Goal: Obtain resource: Download file/media

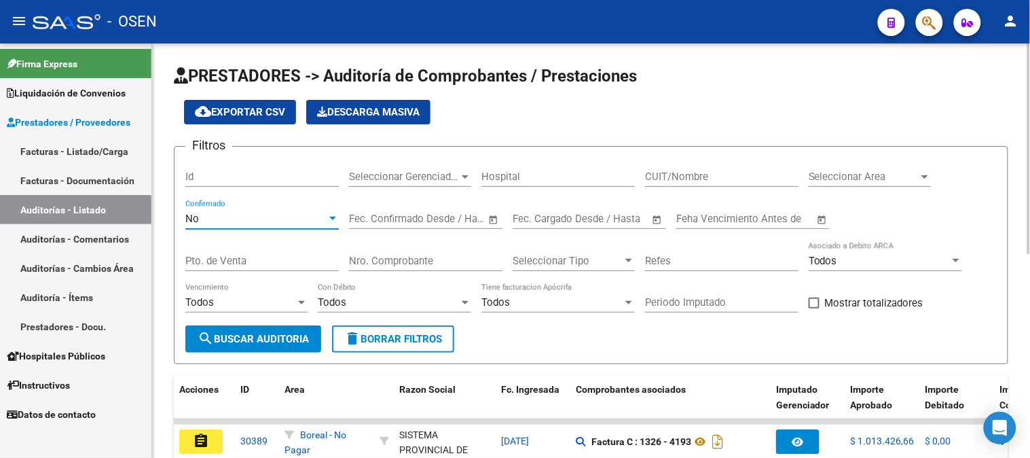
click at [209, 219] on div "No" at bounding box center [255, 219] width 141 height 12
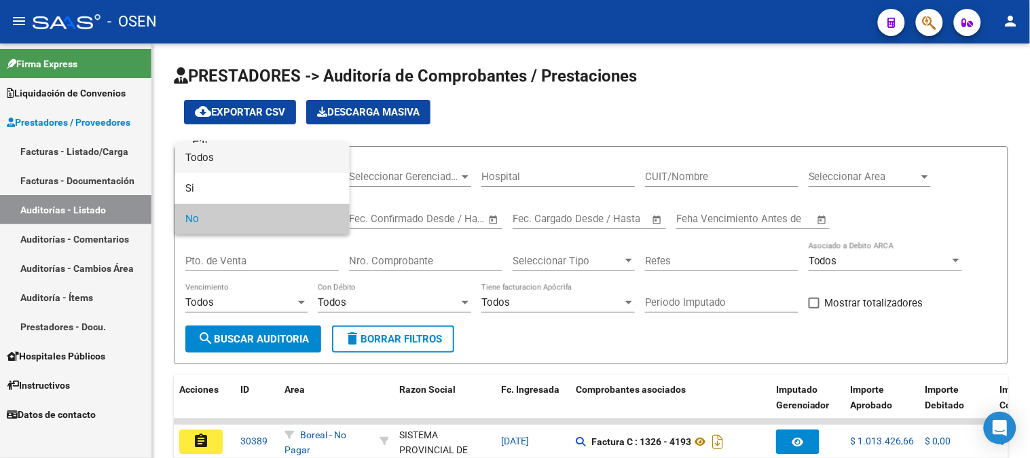
click at [236, 166] on span "Todos" at bounding box center [261, 158] width 153 height 31
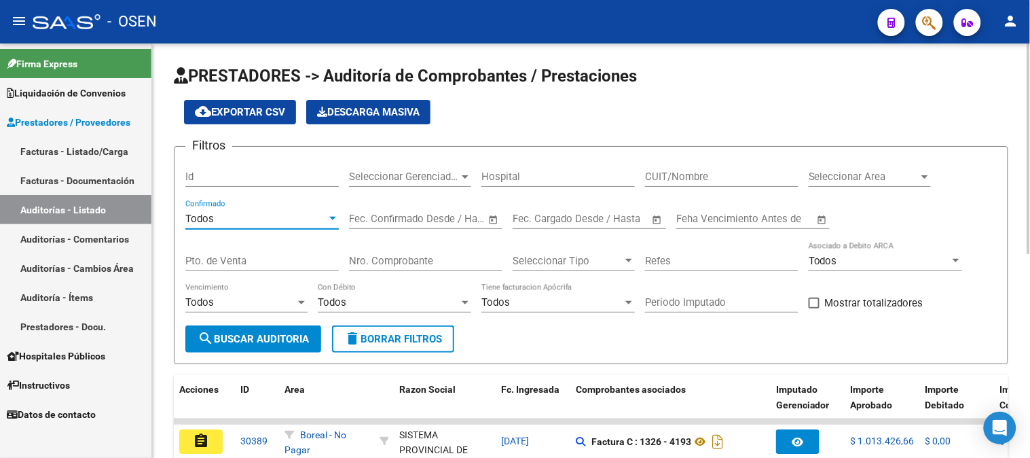
click at [375, 266] on input "Nro. Comprobante" at bounding box center [425, 261] width 153 height 12
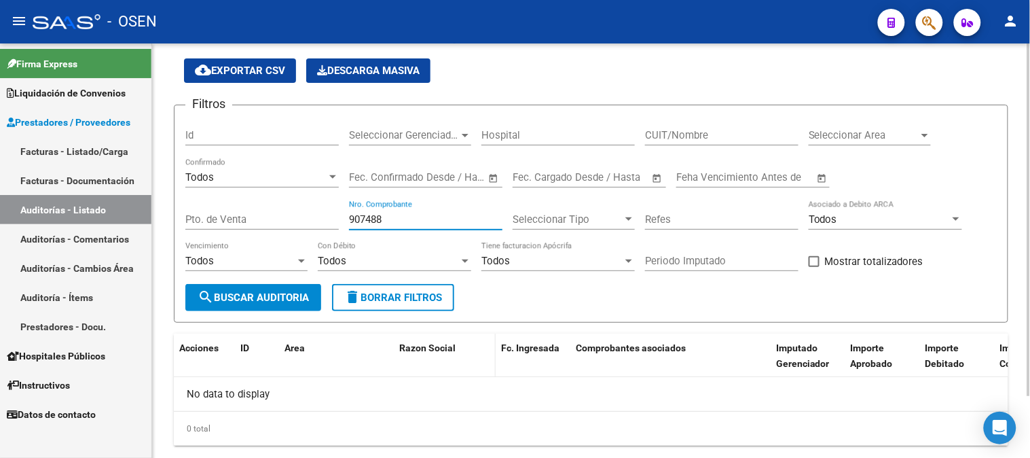
scroll to position [72, 0]
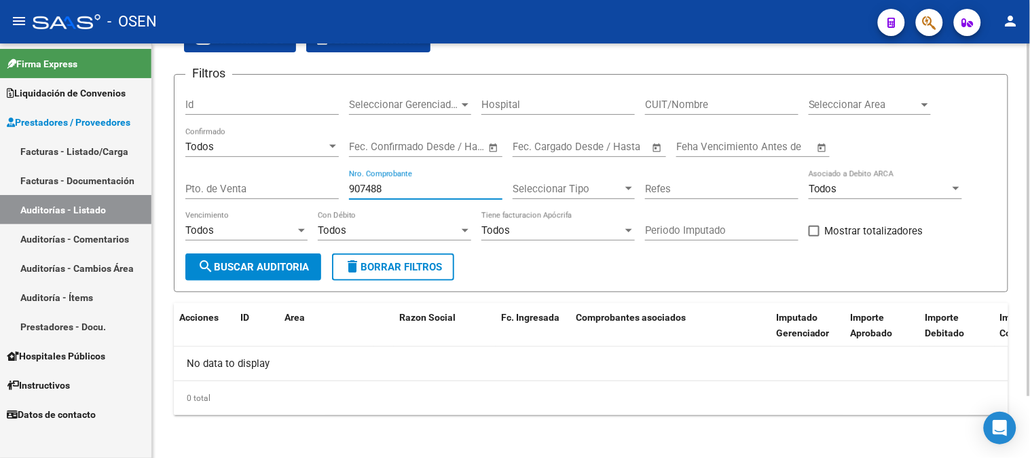
click at [384, 181] on div "907488 Nro. Comprobante" at bounding box center [425, 184] width 153 height 29
click at [386, 187] on input "907488" at bounding box center [425, 189] width 153 height 12
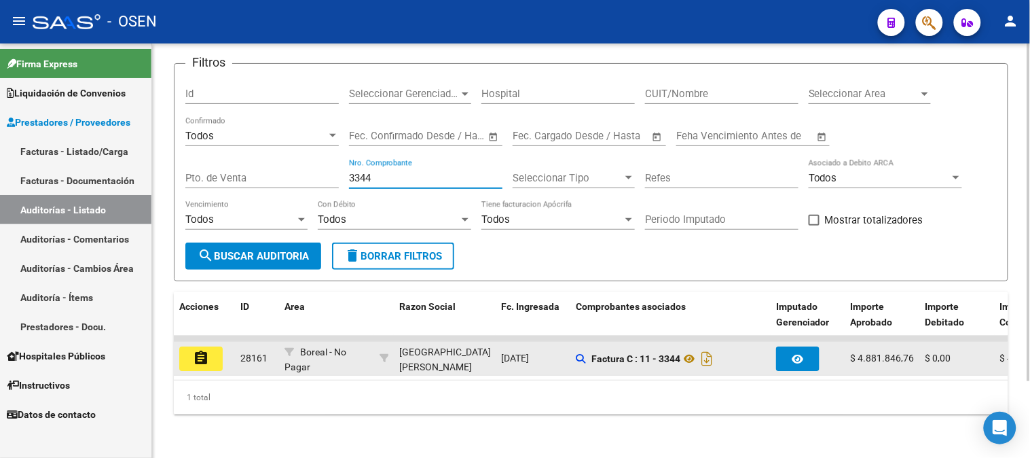
scroll to position [94, 0]
type input "3344"
click at [207, 350] on mat-icon "assignment" at bounding box center [201, 358] width 16 height 16
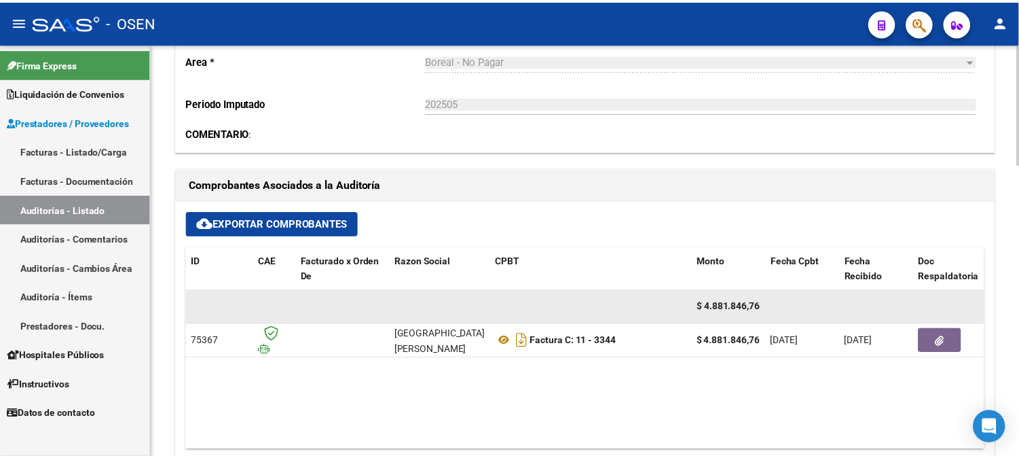
scroll to position [528, 0]
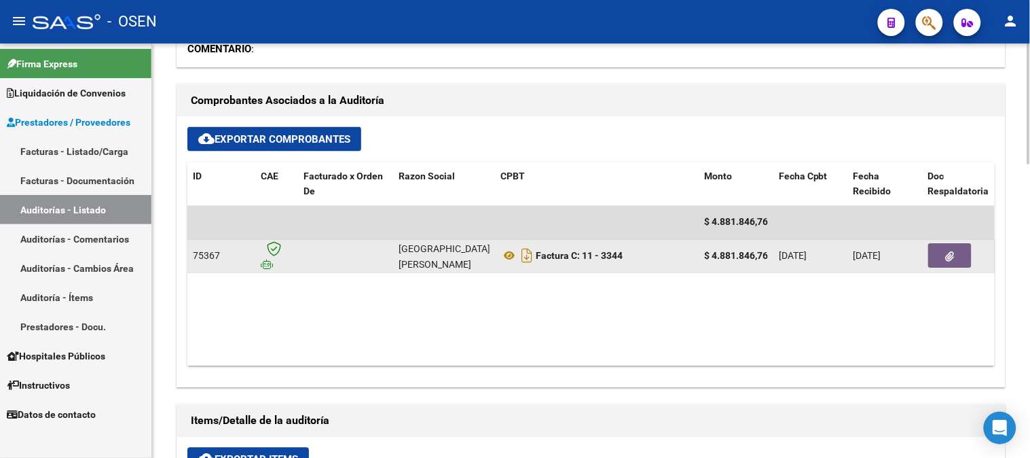
click at [958, 261] on button "button" at bounding box center [949, 256] width 43 height 24
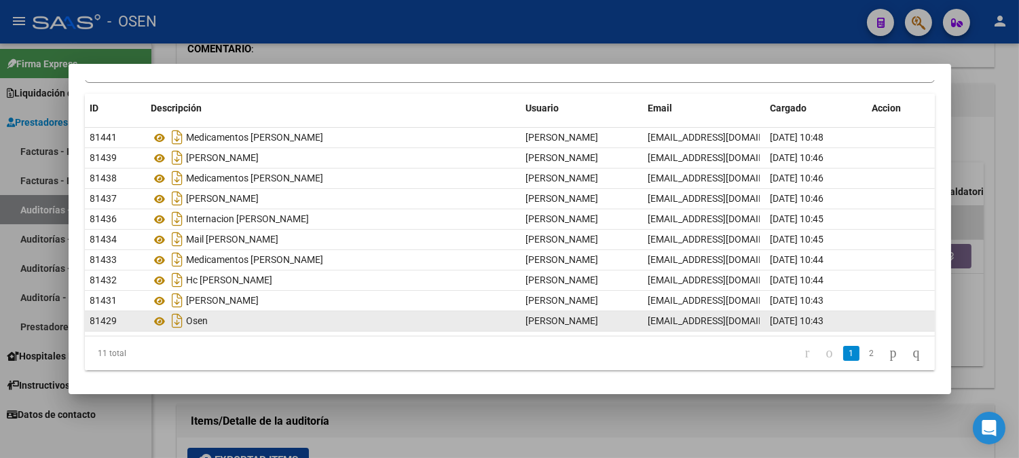
scroll to position [104, 0]
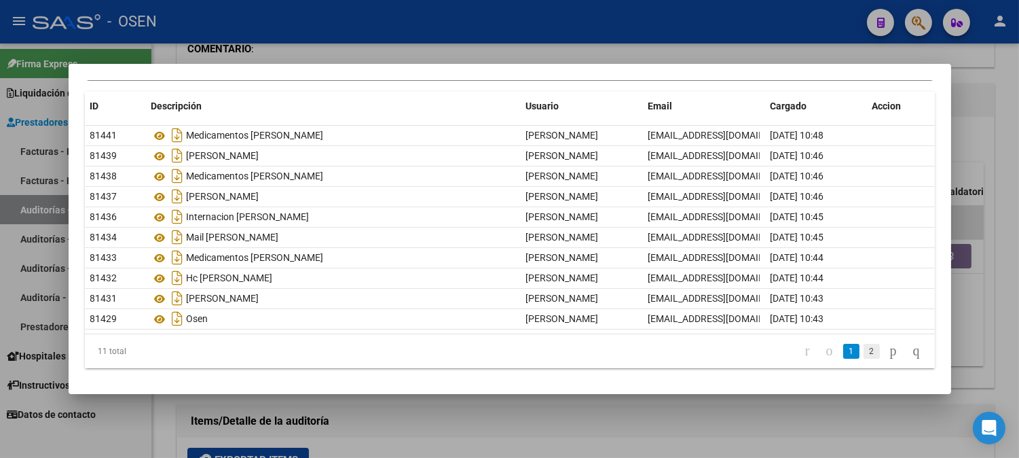
click at [864, 352] on link "2" at bounding box center [872, 351] width 16 height 15
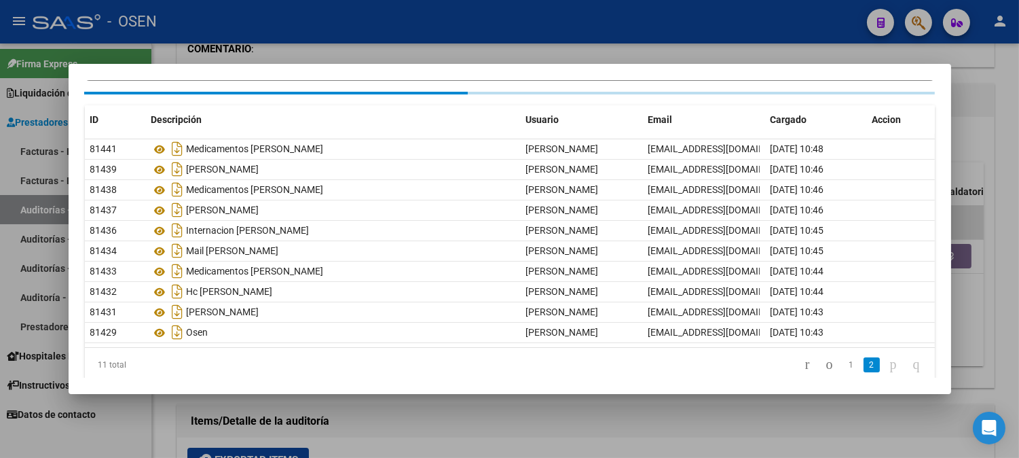
scroll to position [0, 0]
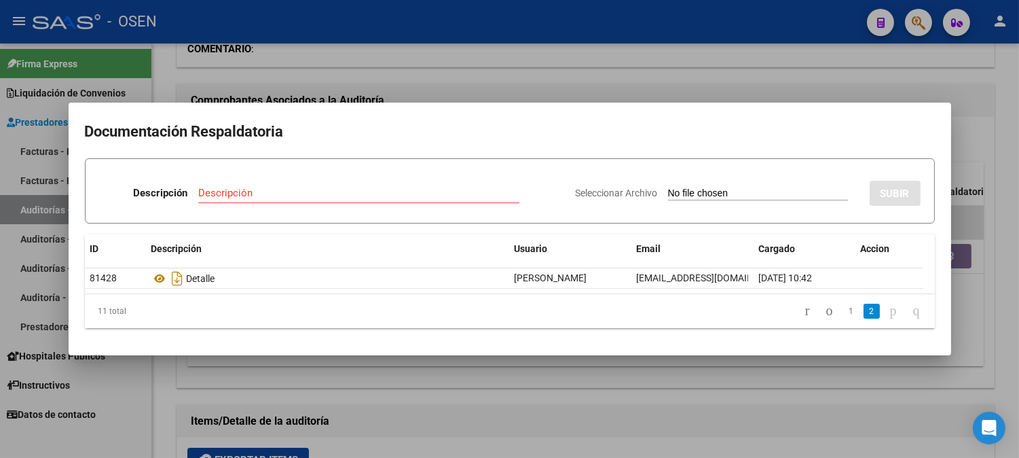
click at [841, 310] on li "1" at bounding box center [851, 310] width 20 height 23
click at [824, 309] on icon "go to previous page" at bounding box center [829, 310] width 11 height 16
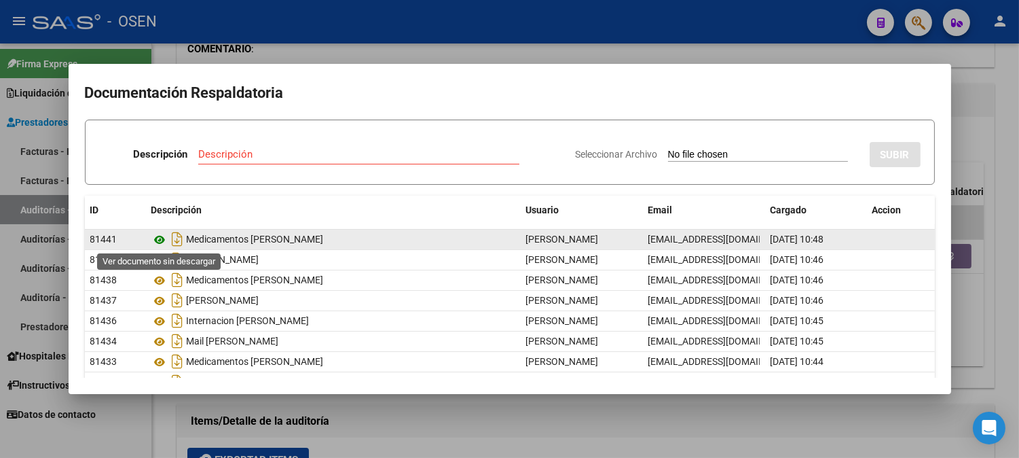
click at [160, 243] on icon at bounding box center [160, 240] width 18 height 16
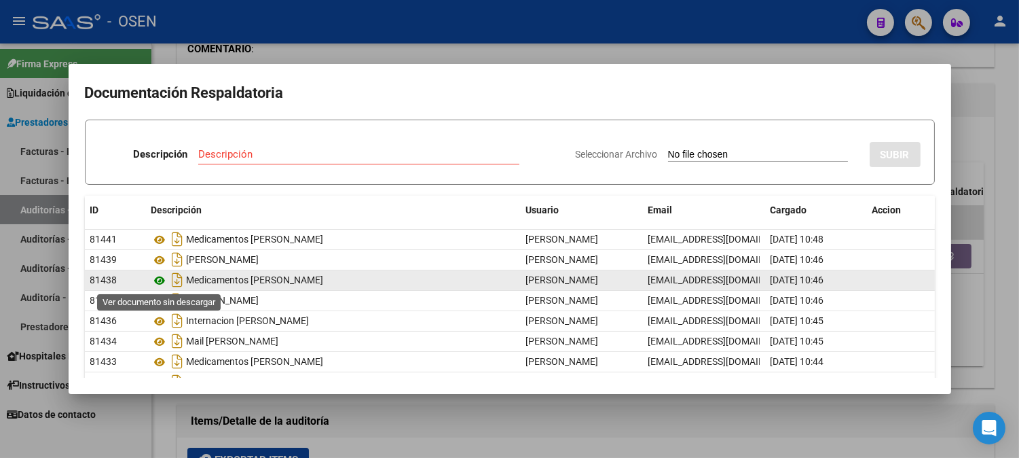
click at [161, 284] on icon at bounding box center [160, 280] width 18 height 16
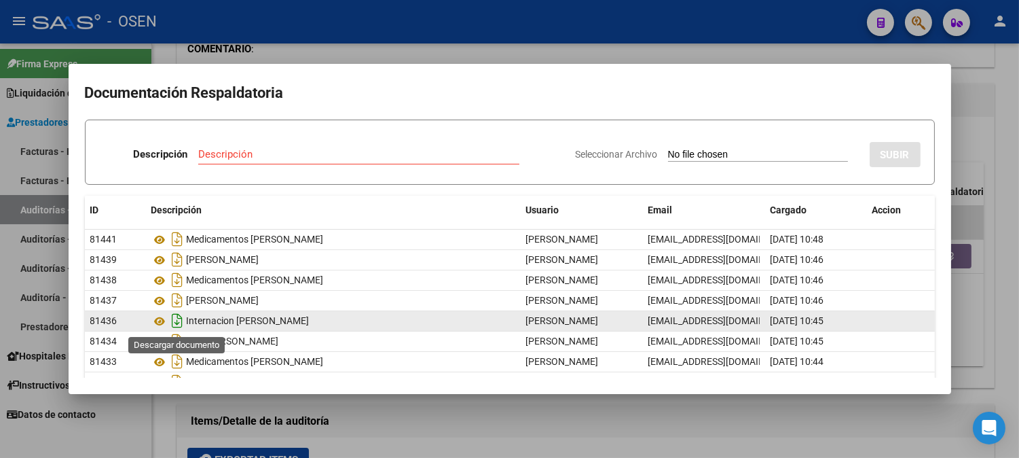
scroll to position [75, 0]
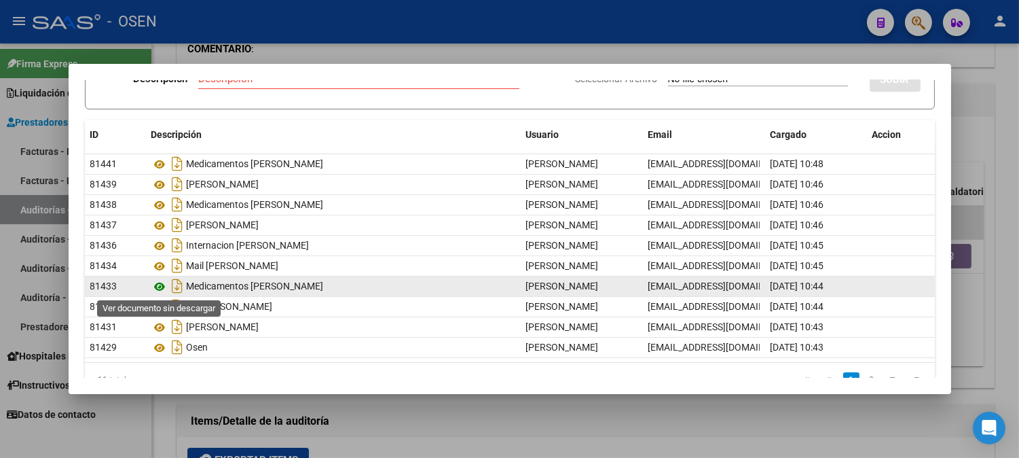
click at [160, 288] on icon at bounding box center [160, 286] width 18 height 16
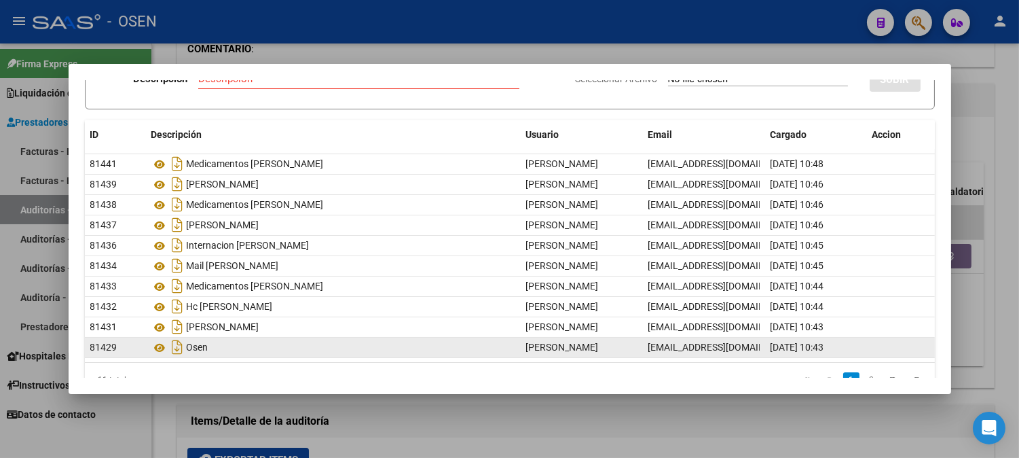
scroll to position [104, 0]
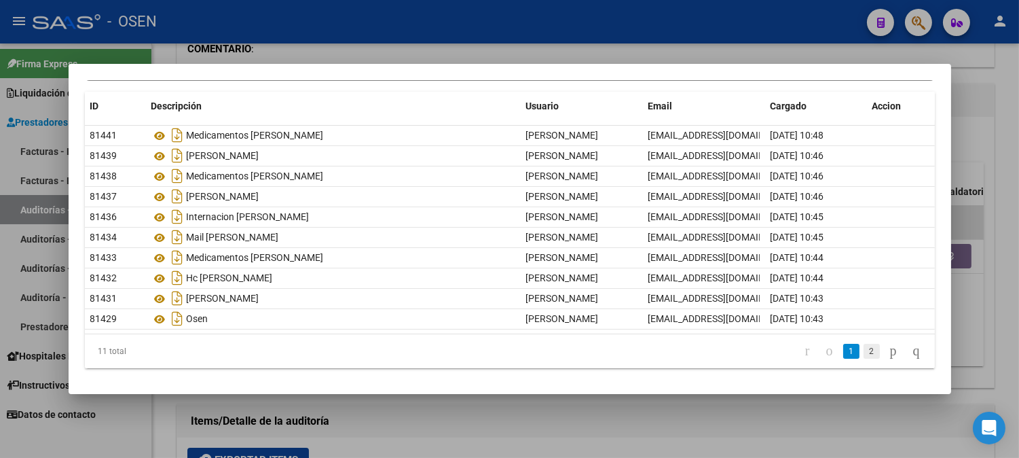
click at [864, 350] on link "2" at bounding box center [872, 351] width 16 height 15
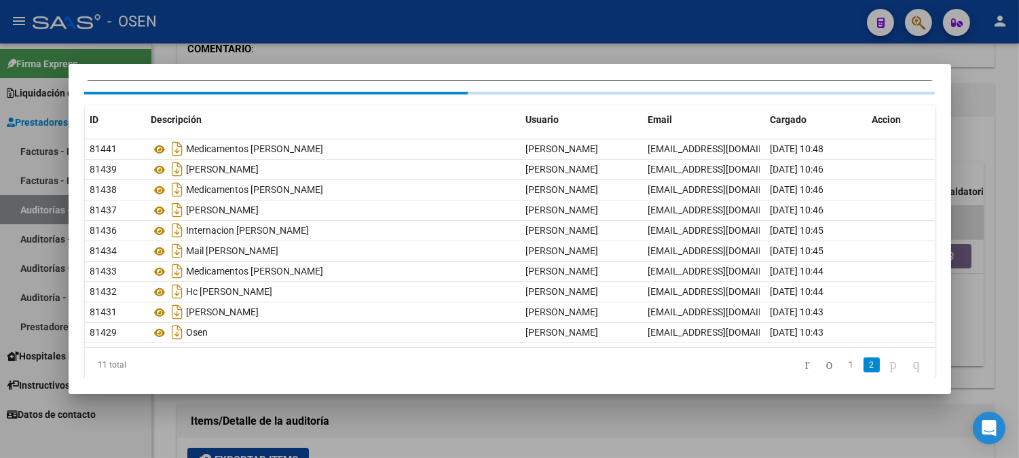
scroll to position [0, 0]
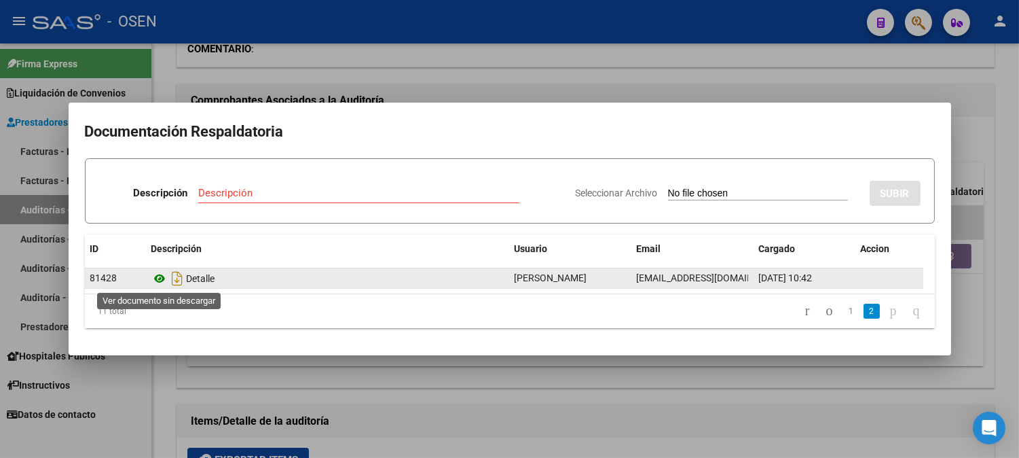
click at [157, 275] on icon at bounding box center [160, 278] width 18 height 16
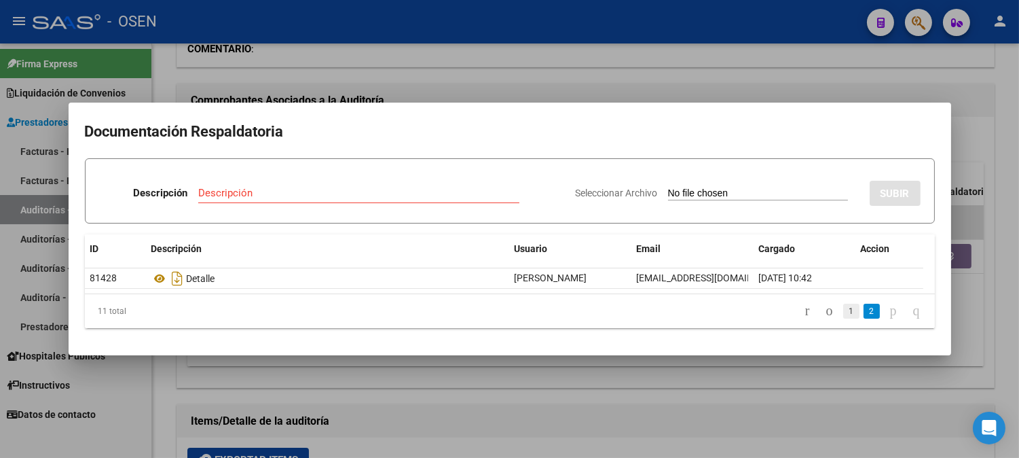
click at [845, 307] on link "1" at bounding box center [851, 311] width 16 height 15
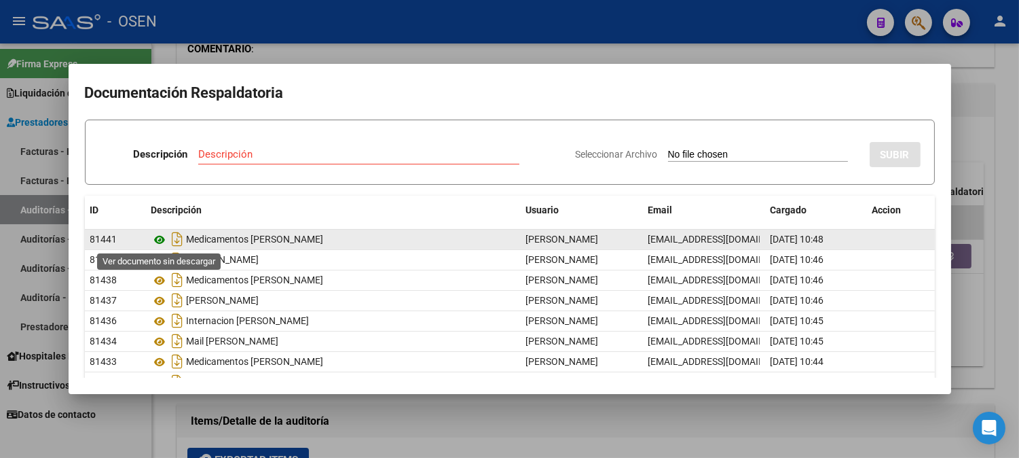
click at [161, 240] on icon at bounding box center [160, 240] width 18 height 16
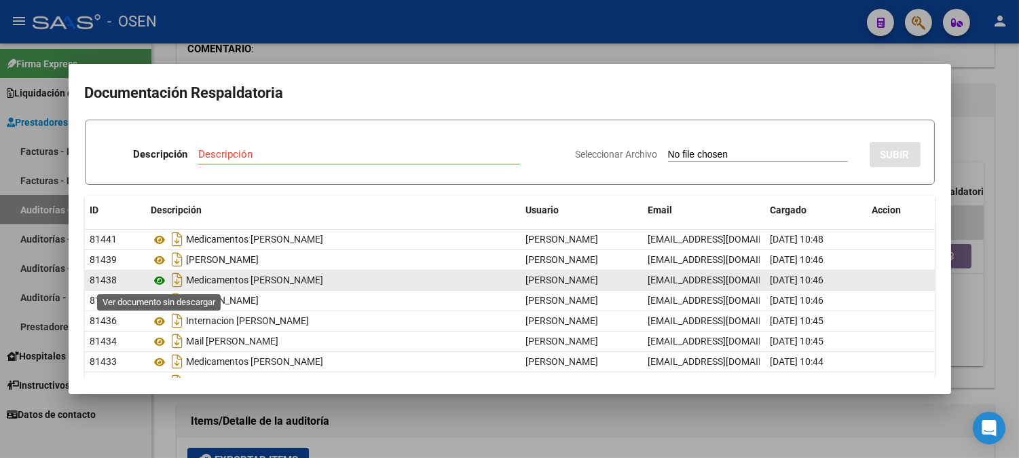
click at [158, 283] on icon at bounding box center [160, 280] width 18 height 16
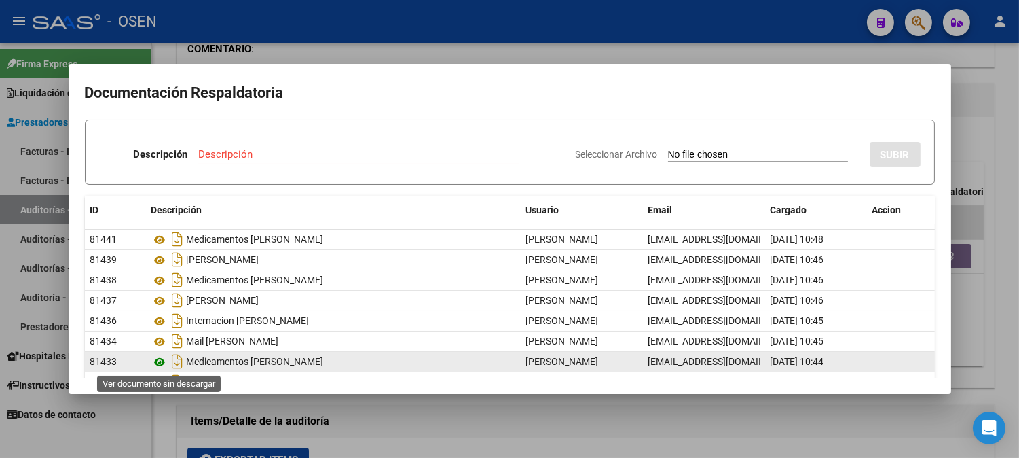
click at [159, 362] on icon at bounding box center [160, 362] width 18 height 16
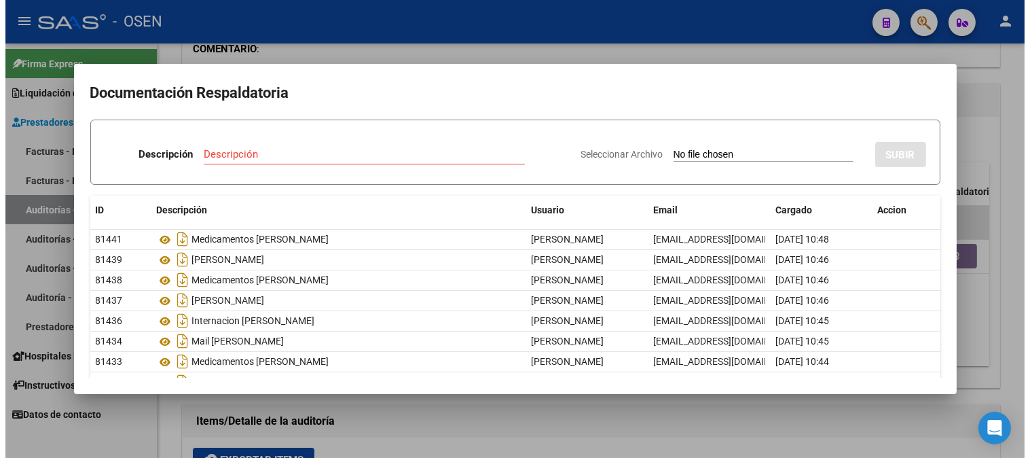
scroll to position [104, 0]
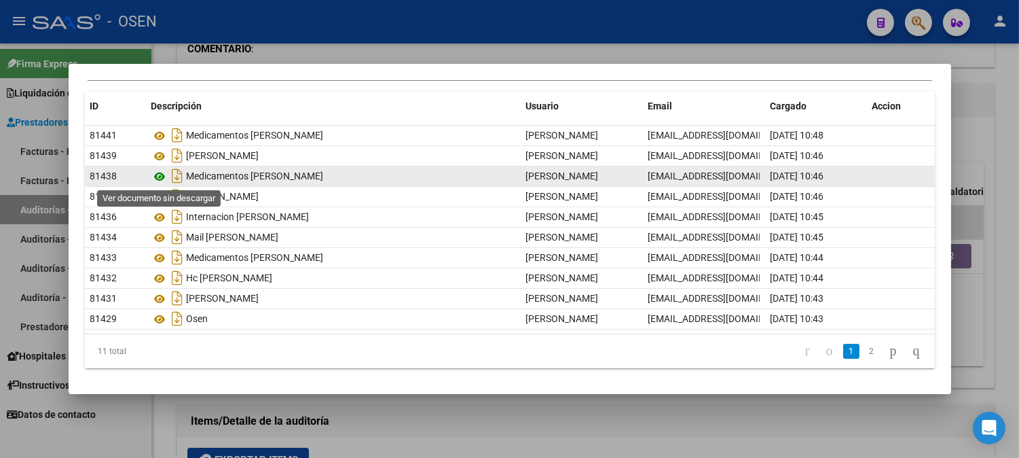
click at [164, 178] on icon at bounding box center [160, 176] width 18 height 16
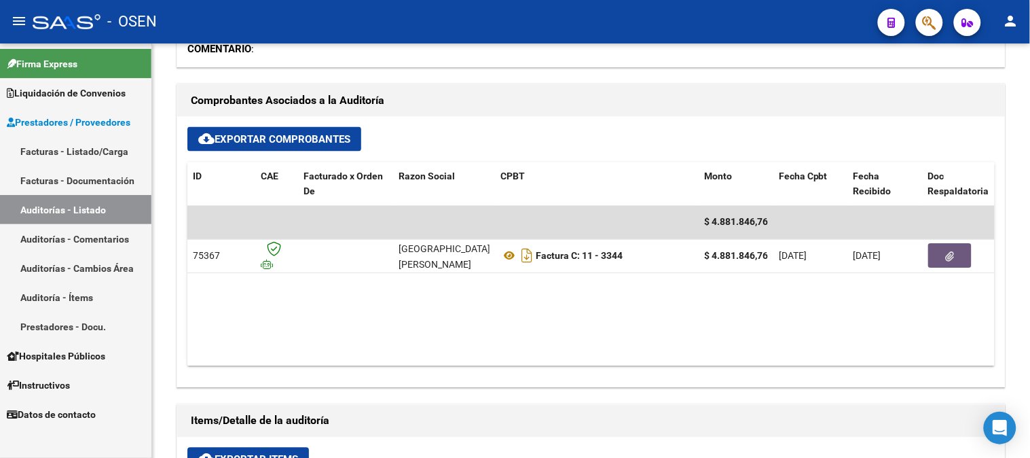
click at [91, 200] on link "Auditorías - Listado" at bounding box center [75, 209] width 151 height 29
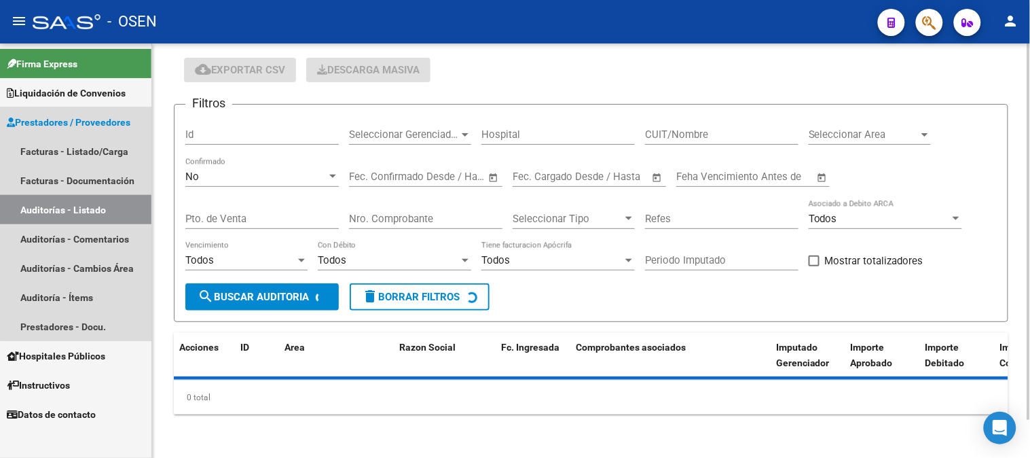
scroll to position [42, 0]
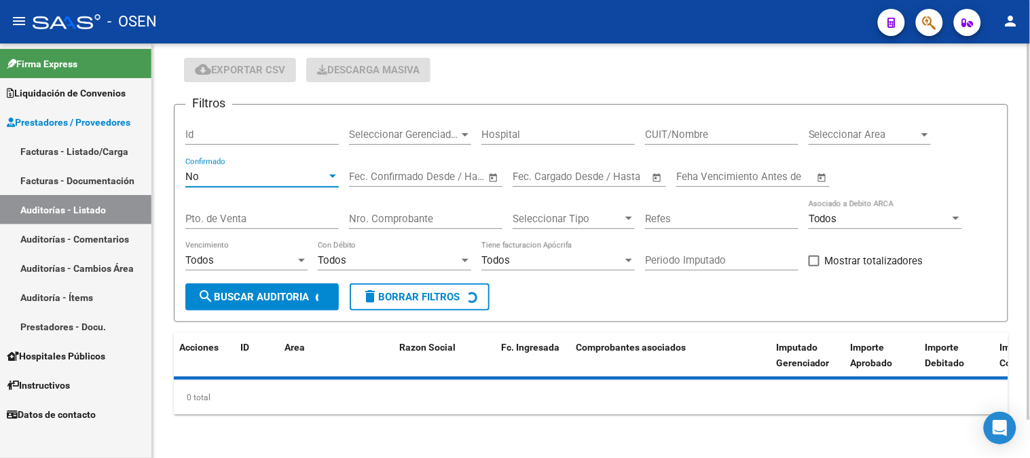
click at [307, 174] on div "No" at bounding box center [255, 176] width 141 height 12
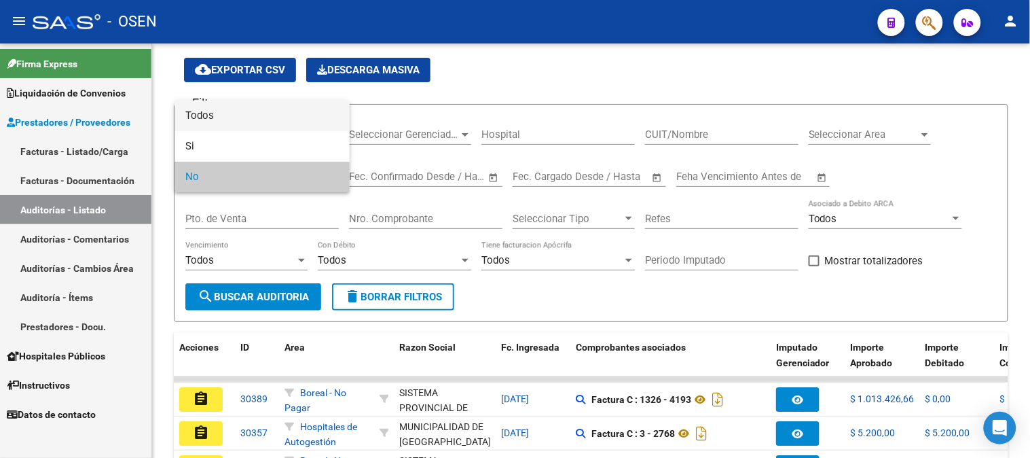
click at [290, 123] on span "Todos" at bounding box center [261, 116] width 153 height 31
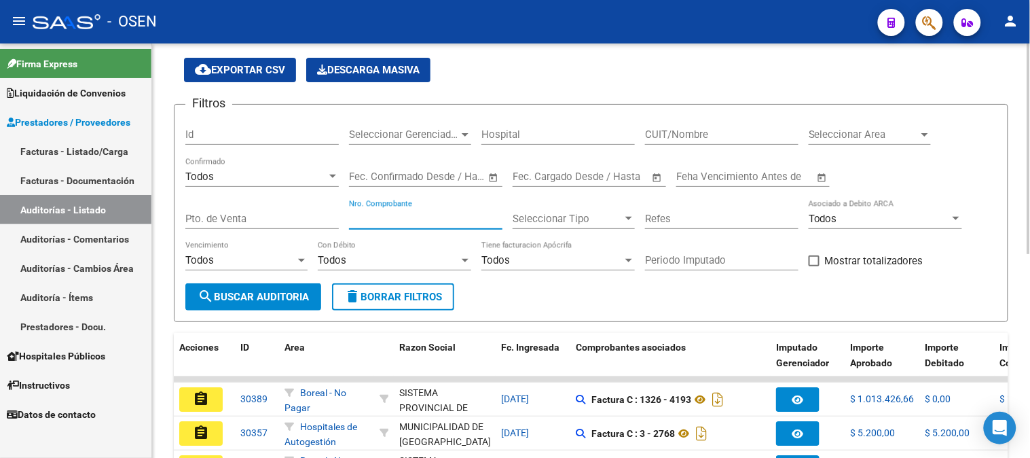
click at [405, 221] on input "Nro. Comprobante" at bounding box center [425, 219] width 153 height 12
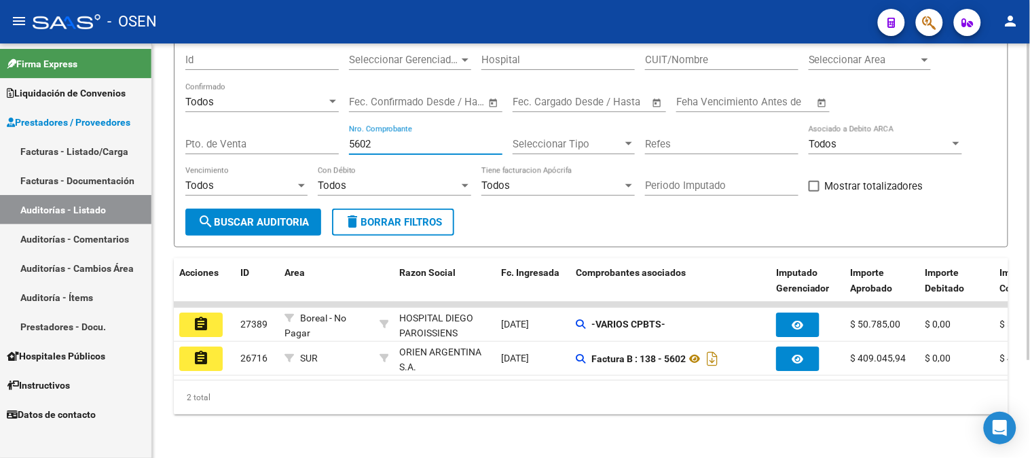
scroll to position [128, 0]
type input "5602"
click at [187, 316] on button "assignment" at bounding box center [200, 324] width 43 height 24
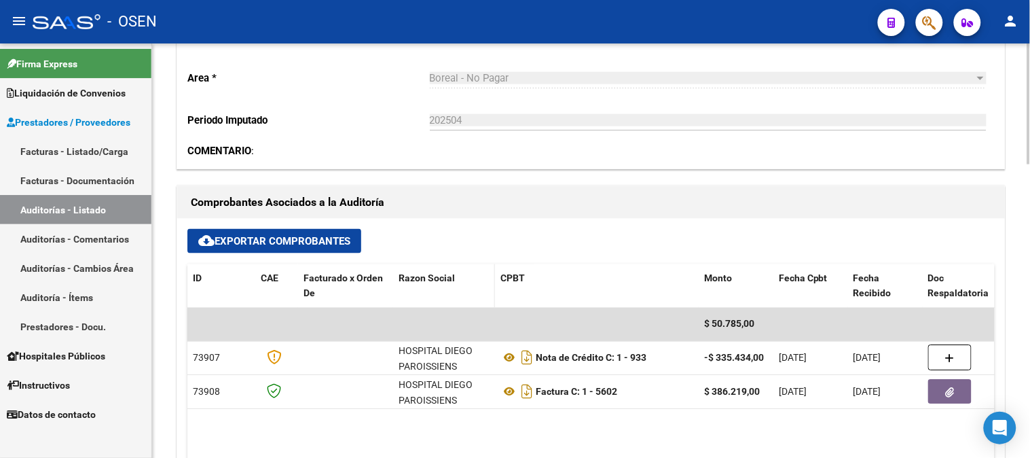
scroll to position [452, 0]
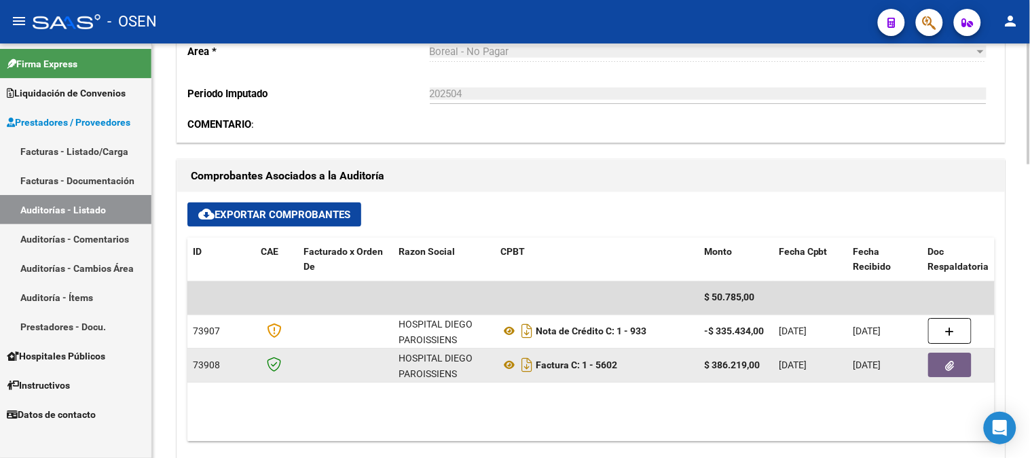
click at [942, 362] on button "button" at bounding box center [949, 365] width 43 height 24
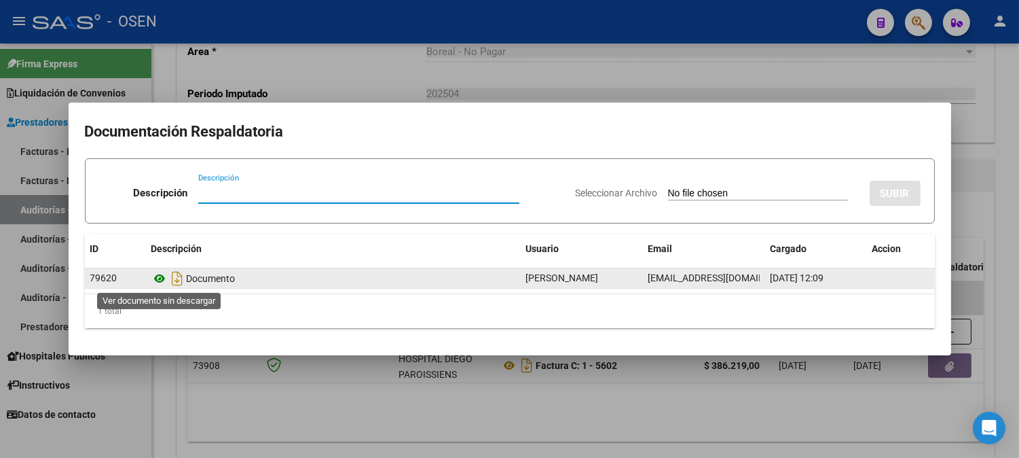
click at [158, 281] on icon at bounding box center [160, 278] width 18 height 16
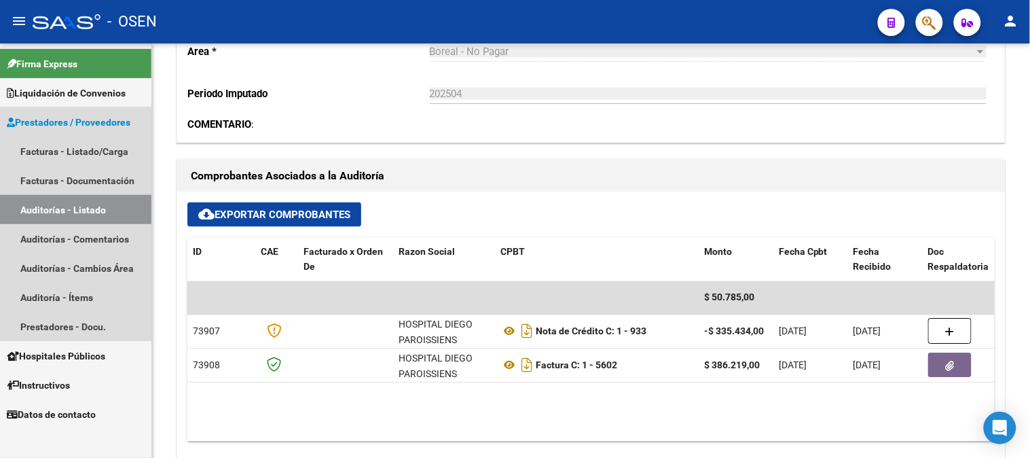
click at [95, 204] on link "Auditorías - Listado" at bounding box center [75, 209] width 151 height 29
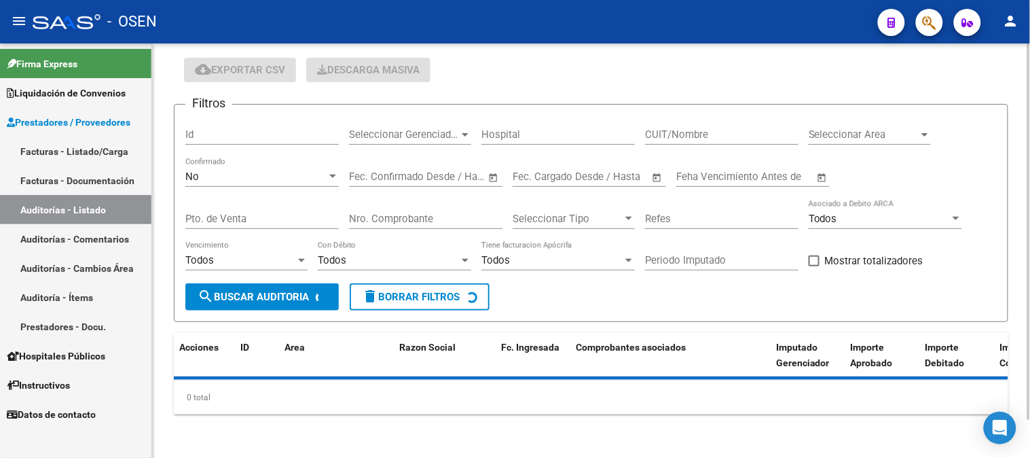
click at [236, 181] on div "No" at bounding box center [255, 176] width 141 height 12
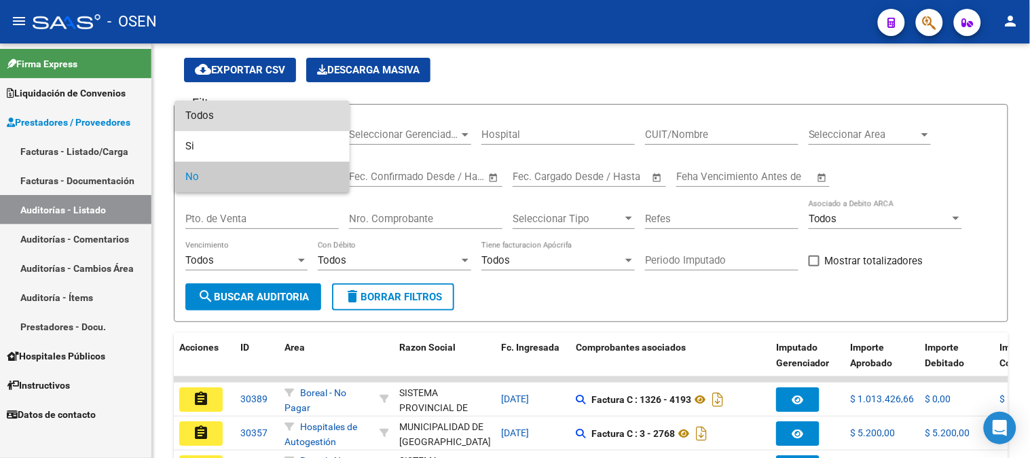
click at [242, 122] on span "Todos" at bounding box center [261, 116] width 153 height 31
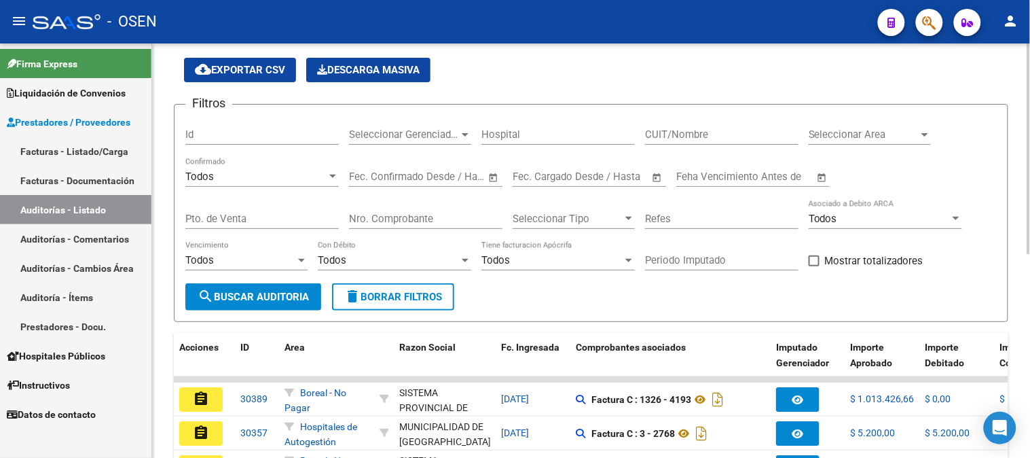
click at [387, 231] on div "Nro. Comprobante" at bounding box center [425, 221] width 153 height 42
click at [388, 221] on input "Nro. Comprobante" at bounding box center [425, 219] width 153 height 12
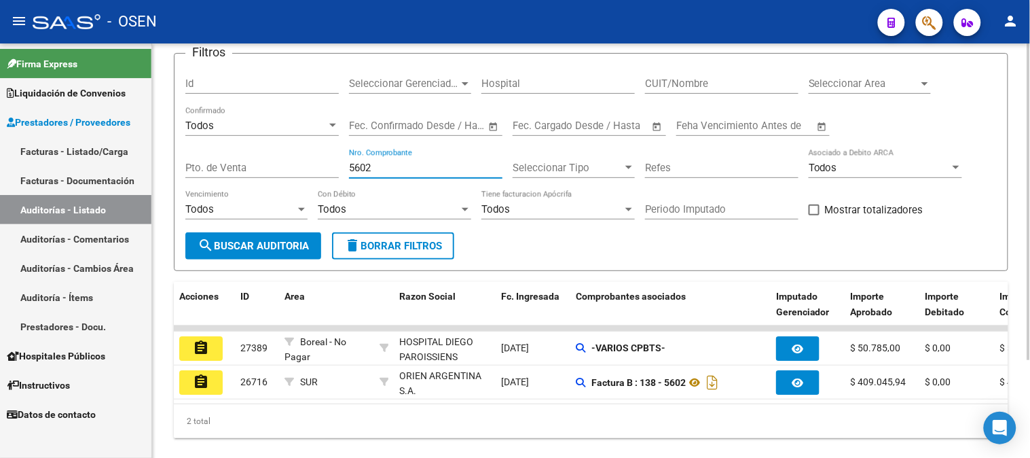
scroll to position [117, 0]
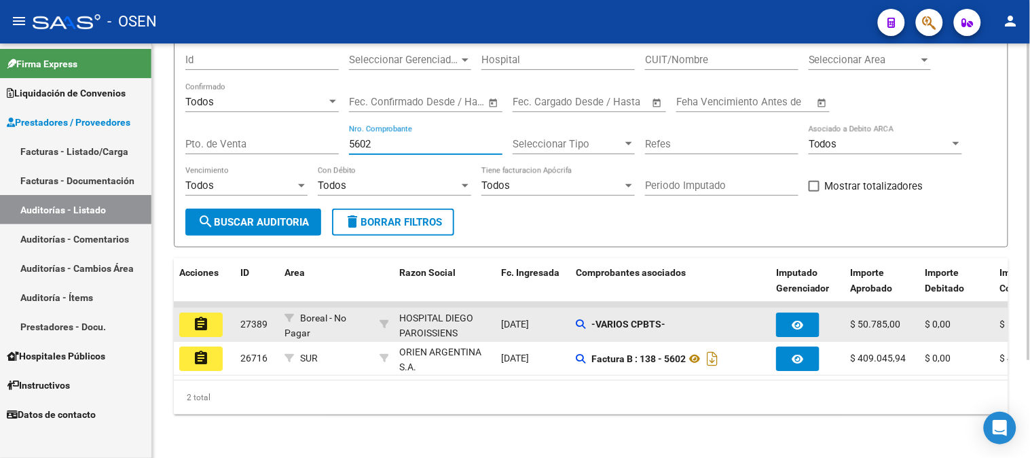
type input "5602"
click at [464, 326] on div "HOSPITAL DIEGO PAROISSIENS" at bounding box center [444, 325] width 91 height 31
click at [196, 325] on mat-icon "assignment" at bounding box center [201, 324] width 16 height 16
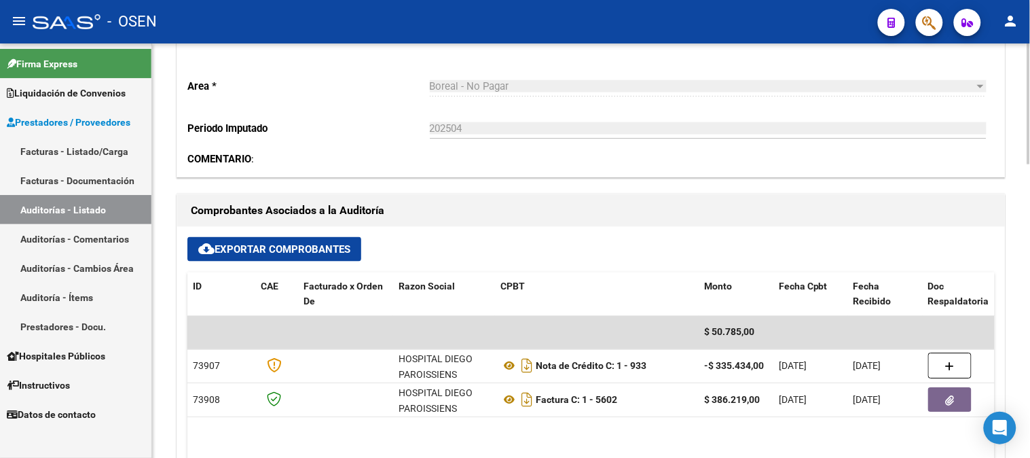
scroll to position [452, 0]
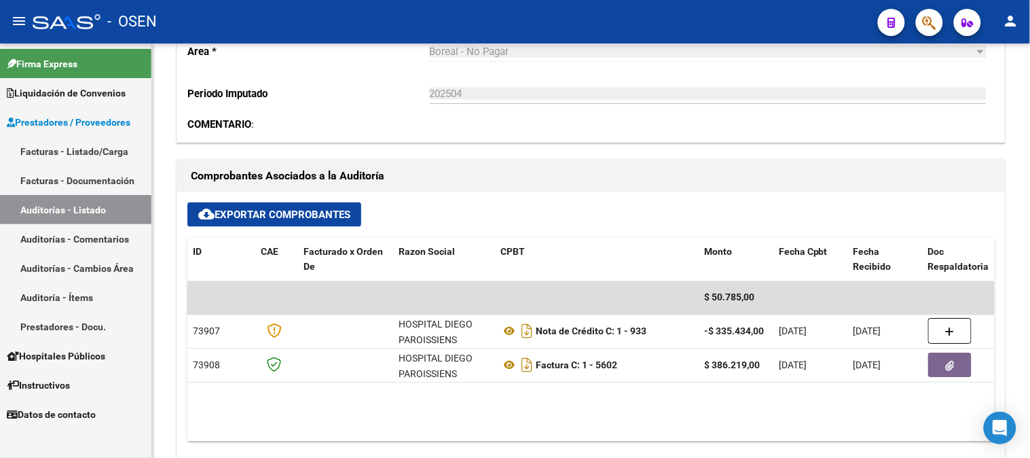
click at [37, 211] on link "Auditorías - Listado" at bounding box center [75, 209] width 151 height 29
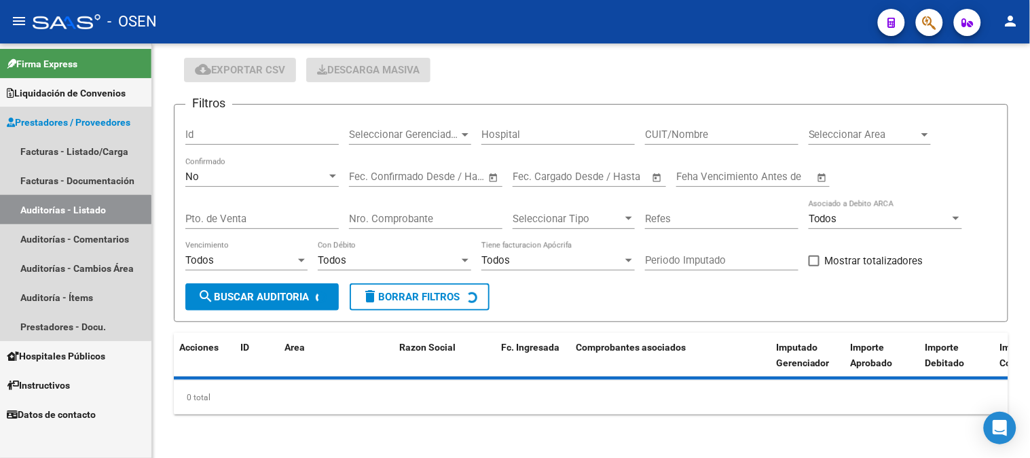
scroll to position [42, 0]
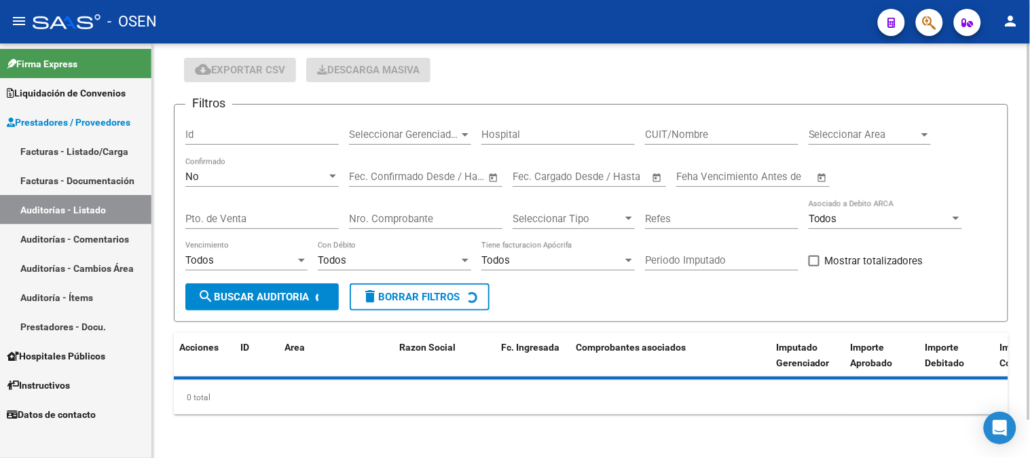
click at [225, 173] on div "No" at bounding box center [255, 176] width 141 height 12
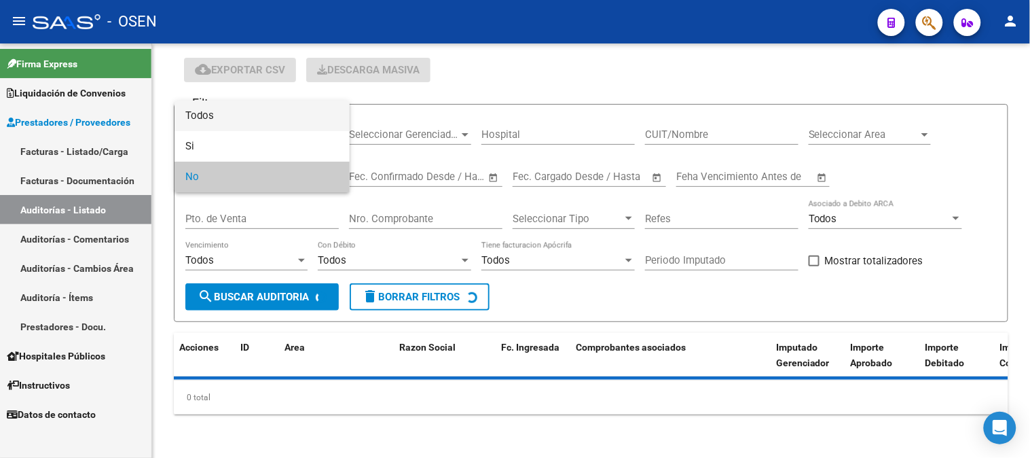
click at [228, 120] on span "Todos" at bounding box center [261, 116] width 153 height 31
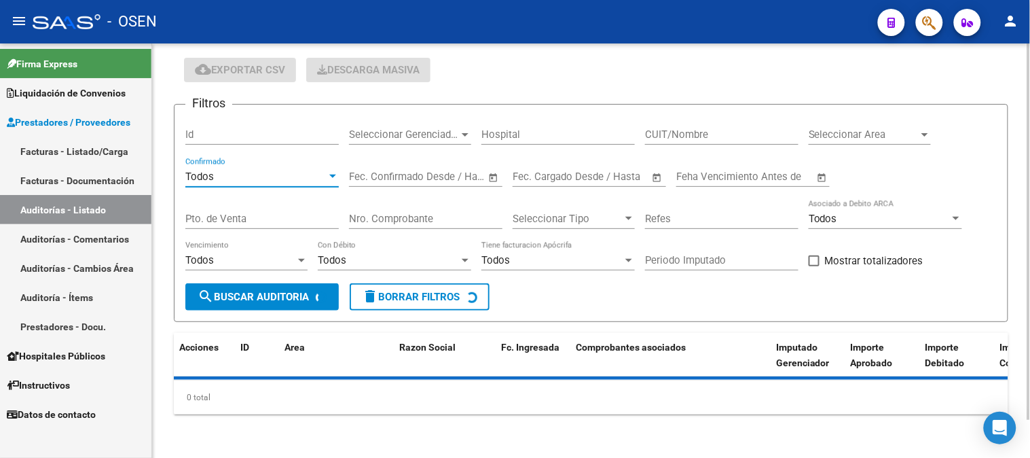
click at [382, 227] on div "Nro. Comprobante" at bounding box center [425, 214] width 153 height 29
click at [381, 219] on input "Nro. Comprobante" at bounding box center [425, 219] width 153 height 12
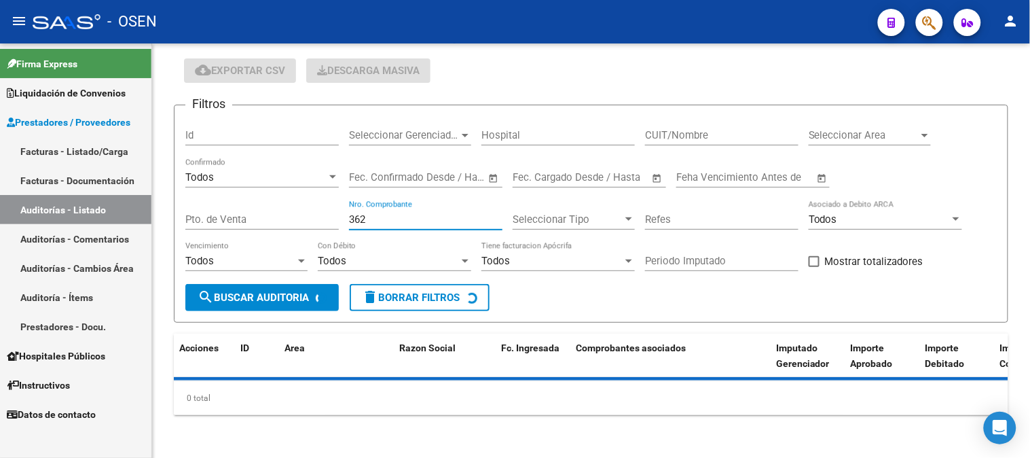
type input "362"
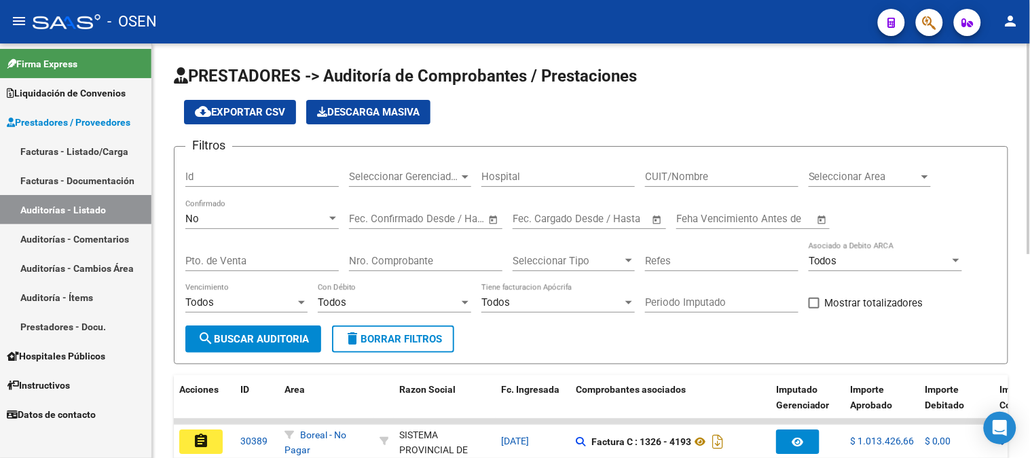
click at [212, 206] on div "No Confirmado" at bounding box center [261, 214] width 153 height 29
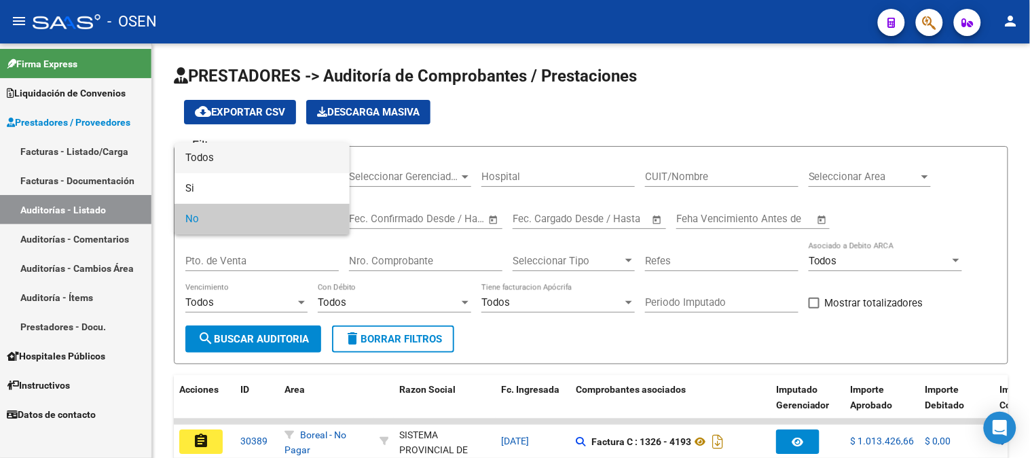
click at [216, 163] on span "Todos" at bounding box center [261, 158] width 153 height 31
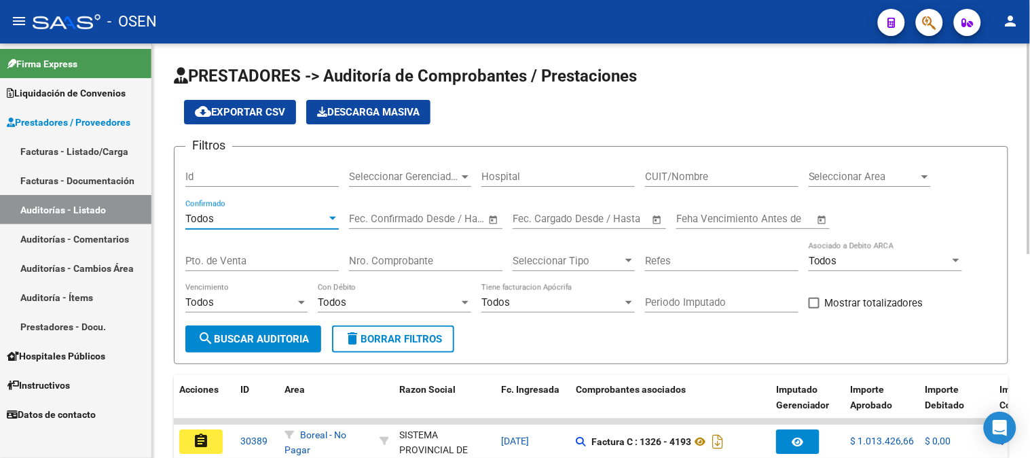
click at [381, 249] on div "Nro. Comprobante" at bounding box center [425, 256] width 153 height 29
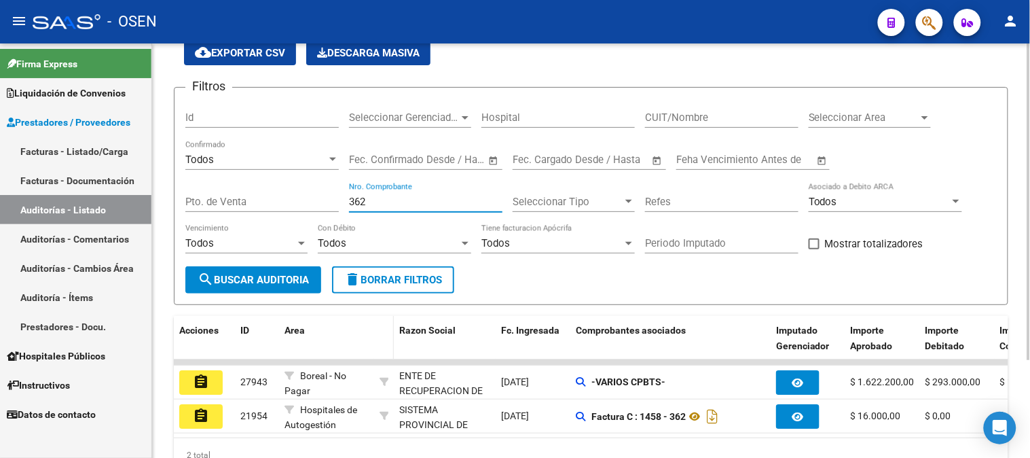
scroll to position [128, 0]
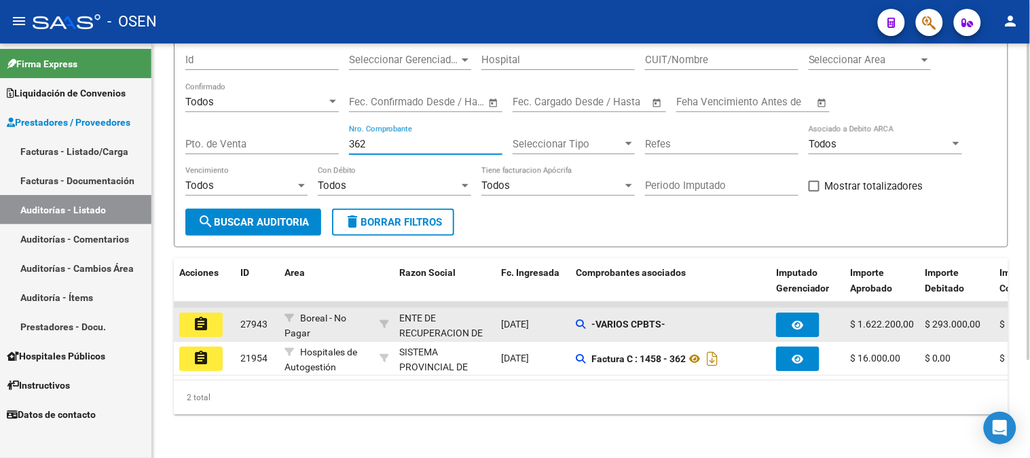
type input "362"
click at [331, 319] on div "Boreal - No Pagar" at bounding box center [327, 324] width 84 height 29
click at [199, 317] on mat-icon "assignment" at bounding box center [201, 324] width 16 height 16
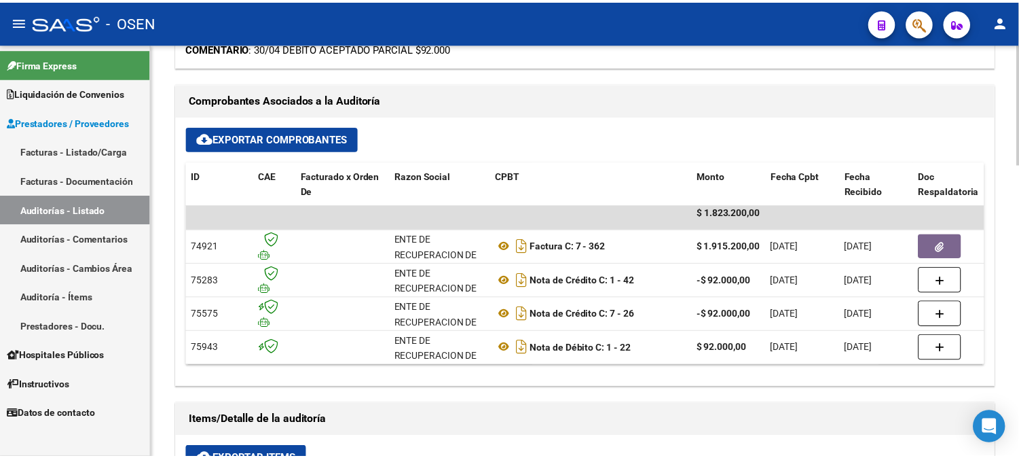
scroll to position [528, 0]
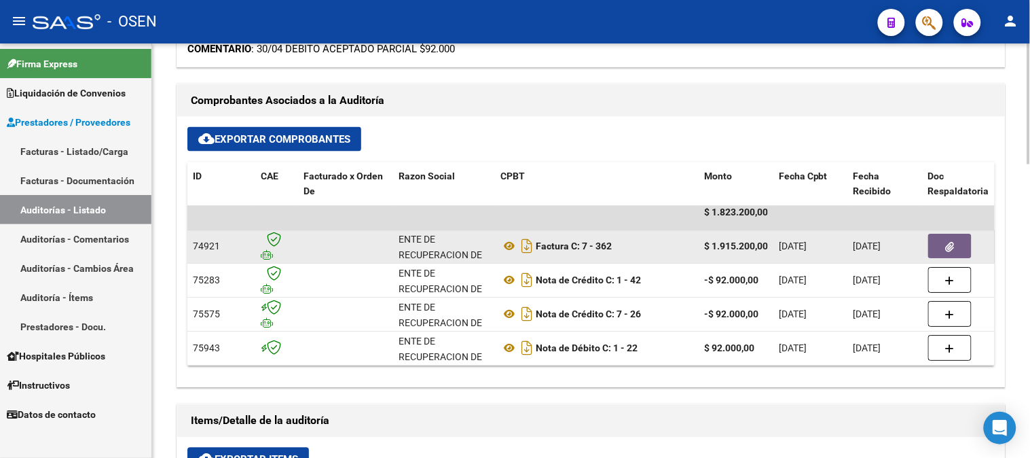
click at [960, 234] on button "button" at bounding box center [949, 246] width 43 height 24
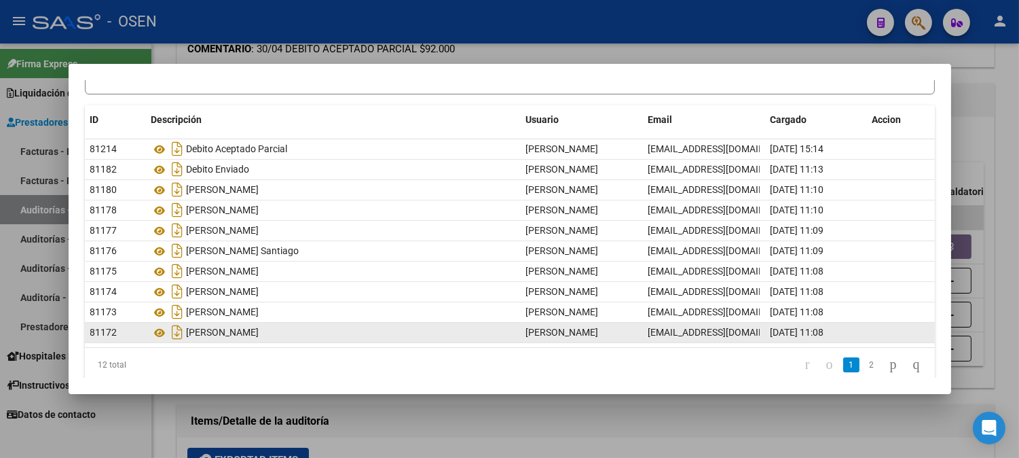
scroll to position [104, 0]
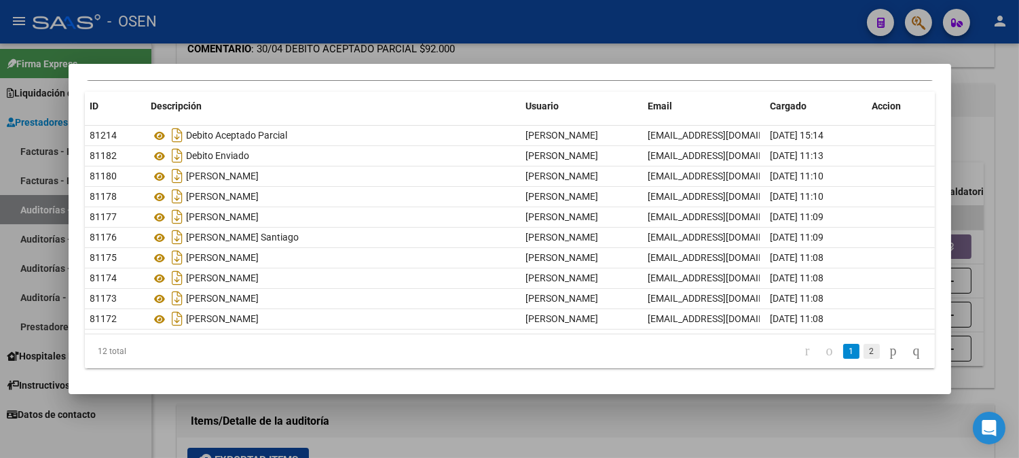
click at [864, 350] on link "2" at bounding box center [872, 351] width 16 height 15
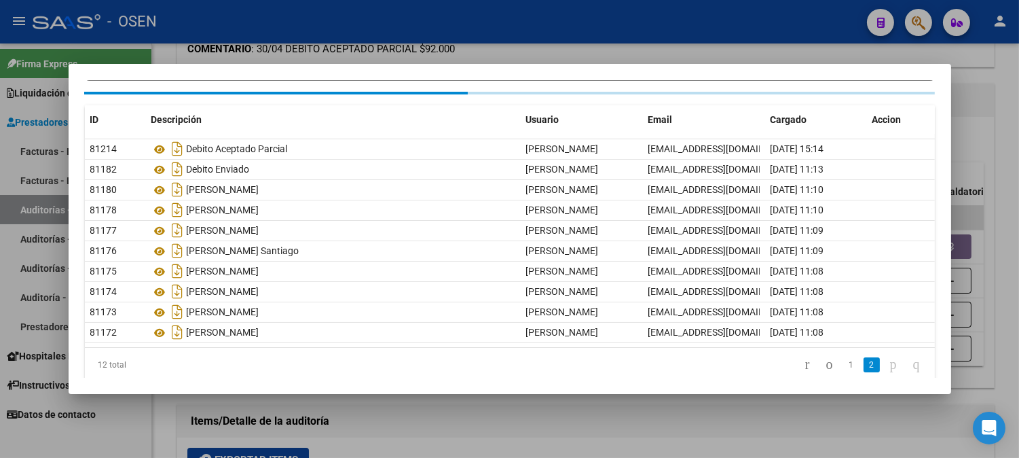
scroll to position [0, 0]
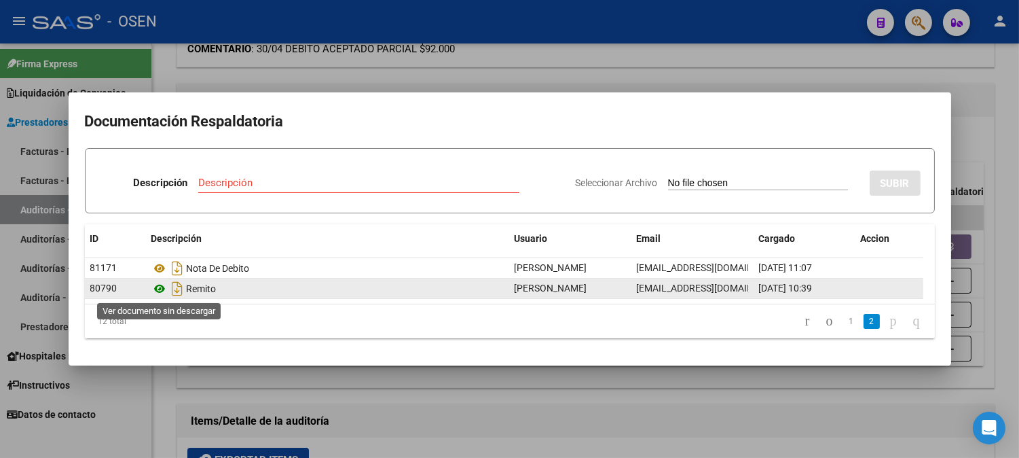
click at [156, 290] on icon at bounding box center [160, 288] width 18 height 16
